Goal: Task Accomplishment & Management: Manage account settings

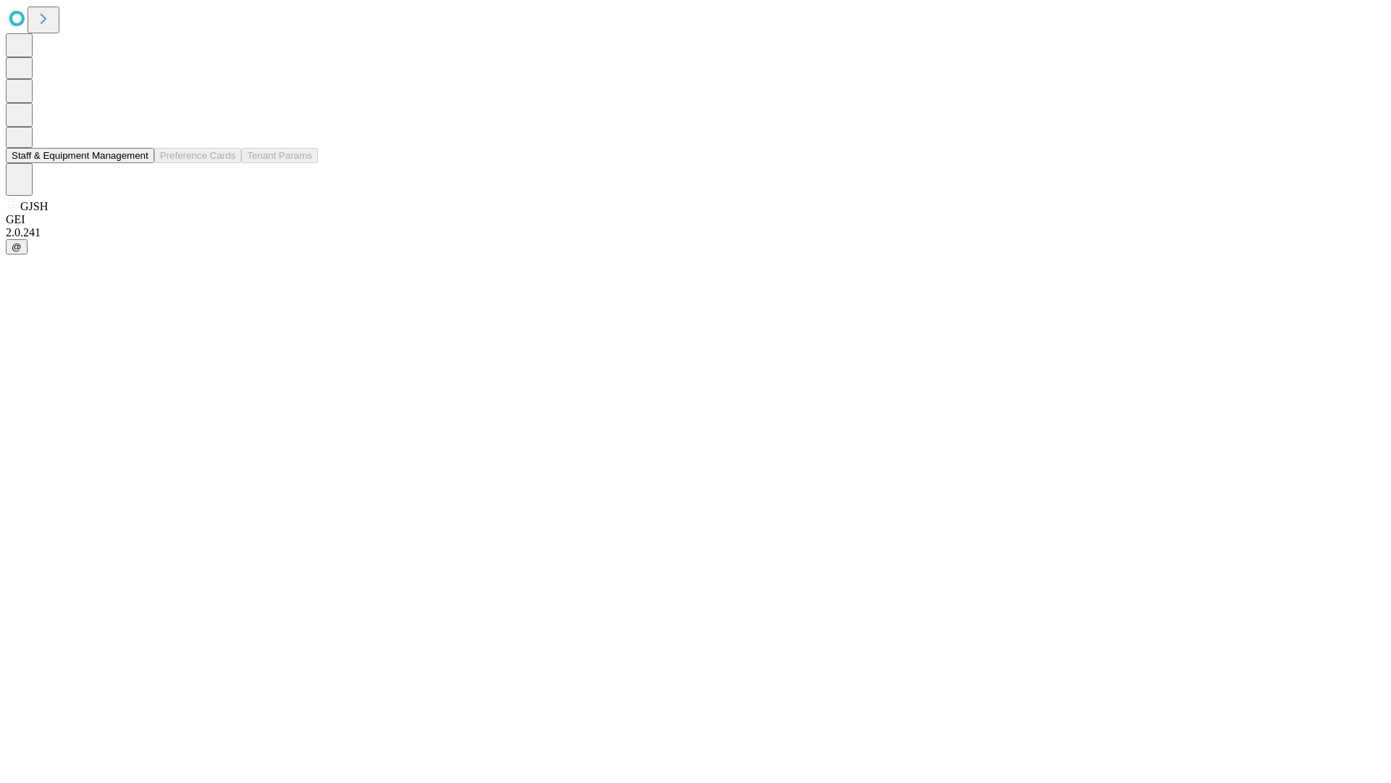
click at [138, 163] on button "Staff & Equipment Management" at bounding box center [80, 155] width 149 height 15
